Goal: Transaction & Acquisition: Purchase product/service

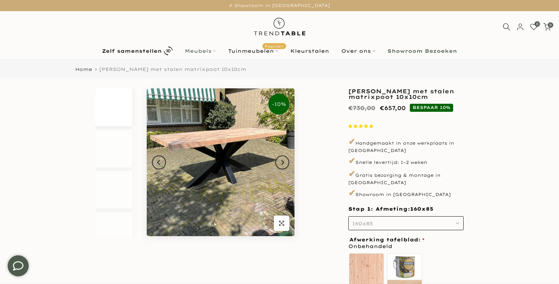
click at [199, 47] on link "Meubels" at bounding box center [200, 51] width 43 height 8
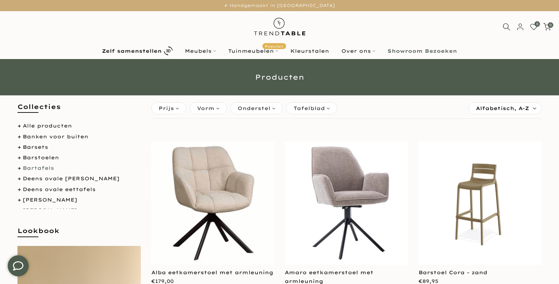
click at [43, 167] on link "Bartafels" at bounding box center [38, 168] width 31 height 6
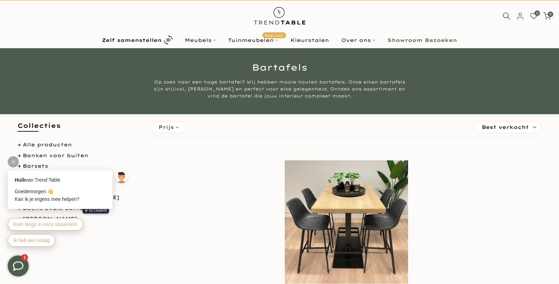
click at [12, 162] on icon at bounding box center [13, 161] width 3 height 3
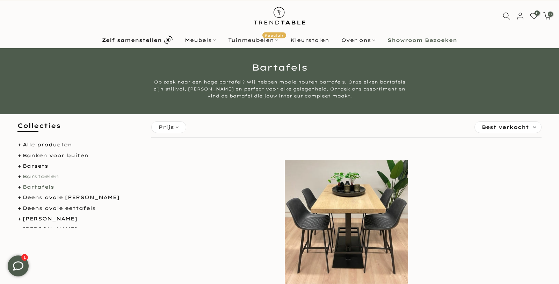
click at [43, 177] on link "Barstoelen" at bounding box center [41, 176] width 36 height 6
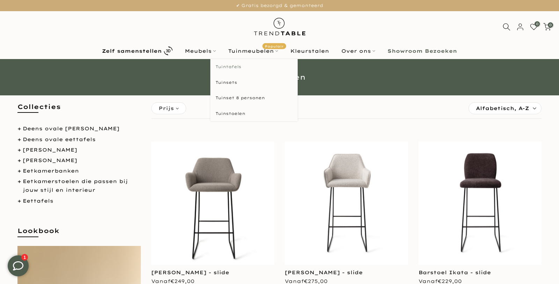
click at [230, 65] on link "Tuintafels" at bounding box center [253, 67] width 87 height 16
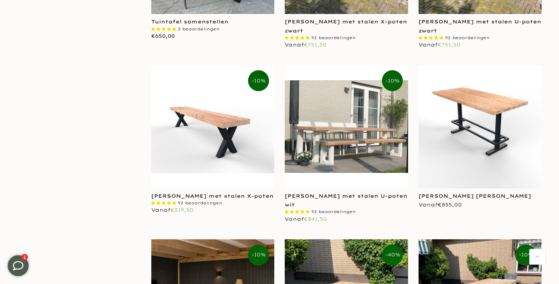
scroll to position [998, 0]
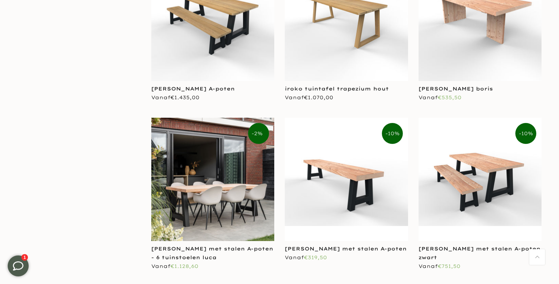
scroll to position [2321, 0]
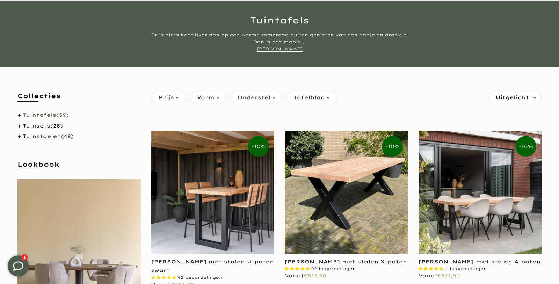
scroll to position [58, 0]
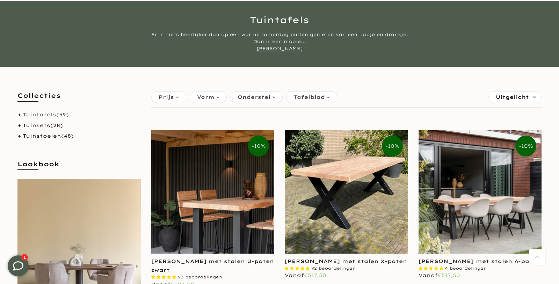
click at [219, 209] on img at bounding box center [212, 191] width 123 height 123
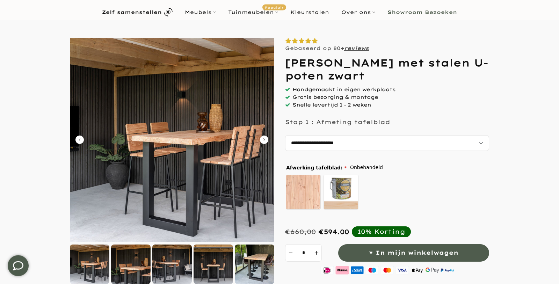
scroll to position [39, 0]
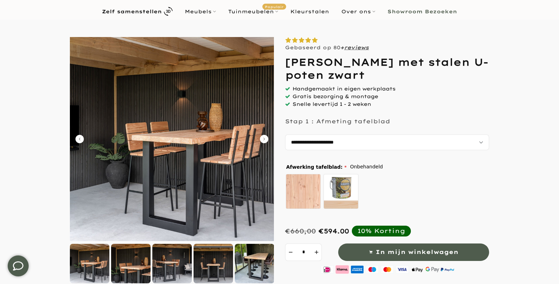
click at [131, 271] on div at bounding box center [130, 263] width 39 height 39
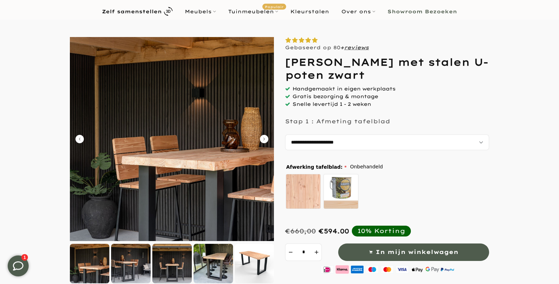
click at [172, 263] on div at bounding box center [171, 263] width 39 height 39
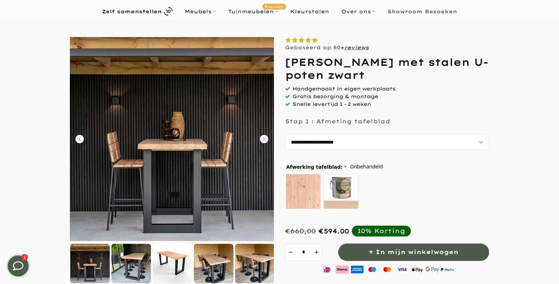
click at [207, 264] on div at bounding box center [213, 263] width 39 height 39
